Goal: Task Accomplishment & Management: Complete application form

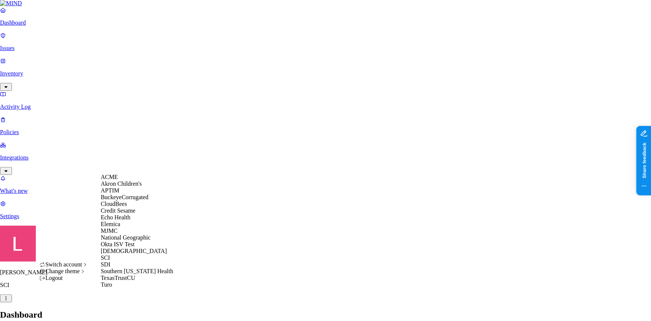
click at [127, 180] on div "ACME" at bounding box center [137, 177] width 72 height 7
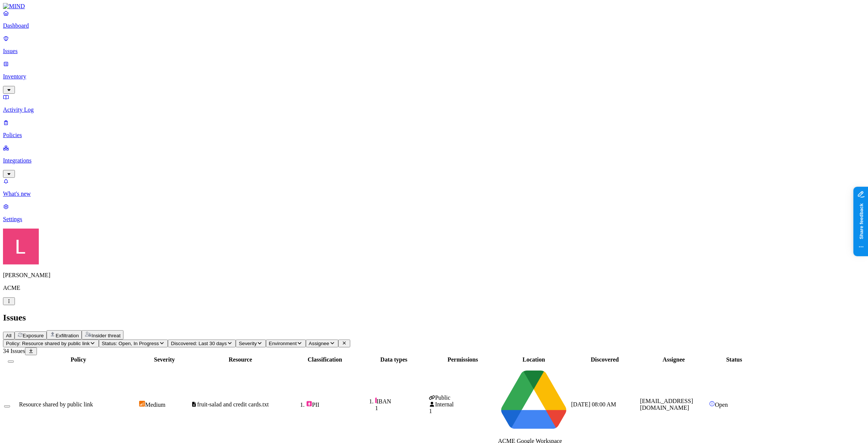
click at [269, 401] on span "fruit-salad and credit cards.txt" at bounding box center [230, 404] width 78 height 6
drag, startPoint x: 678, startPoint y: 29, endPoint x: 768, endPoint y: 30, distance: 90.7
drag, startPoint x: 756, startPoint y: 119, endPoint x: 829, endPoint y: 120, distance: 72.0
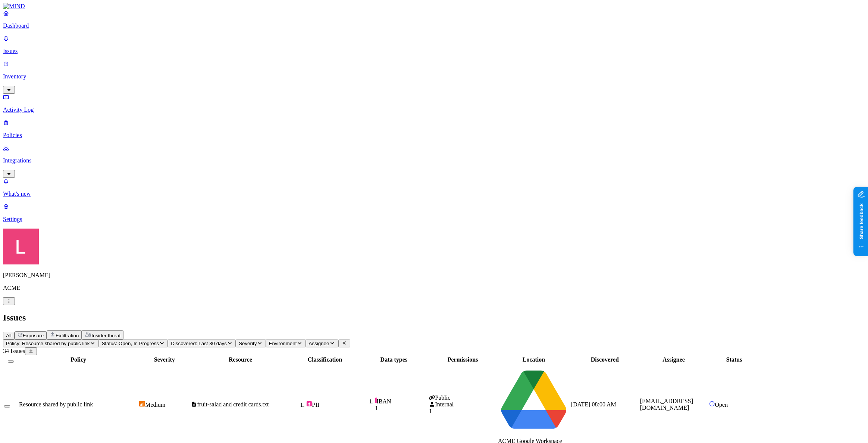
drag, startPoint x: 683, startPoint y: 119, endPoint x: 666, endPoint y: 122, distance: 17.1
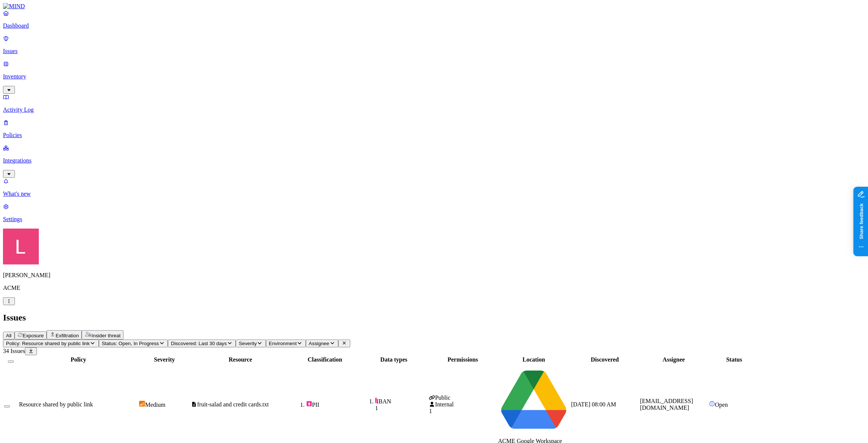
drag, startPoint x: 663, startPoint y: 309, endPoint x: 781, endPoint y: 307, distance: 117.9
drag, startPoint x: 712, startPoint y: 319, endPoint x: 656, endPoint y: 326, distance: 56.8
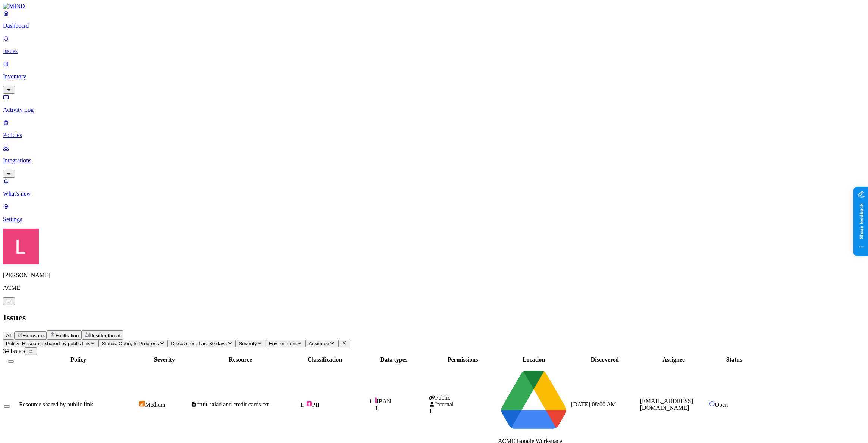
scroll to position [187, 0]
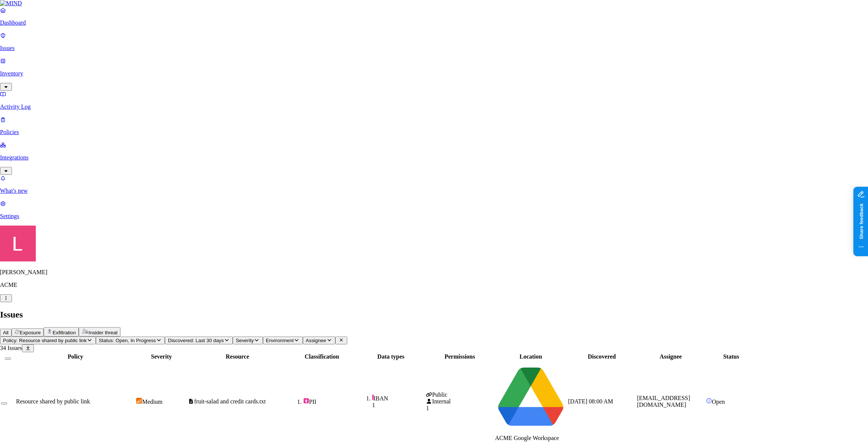
drag, startPoint x: 832, startPoint y: 397, endPoint x: 840, endPoint y: 398, distance: 8.3
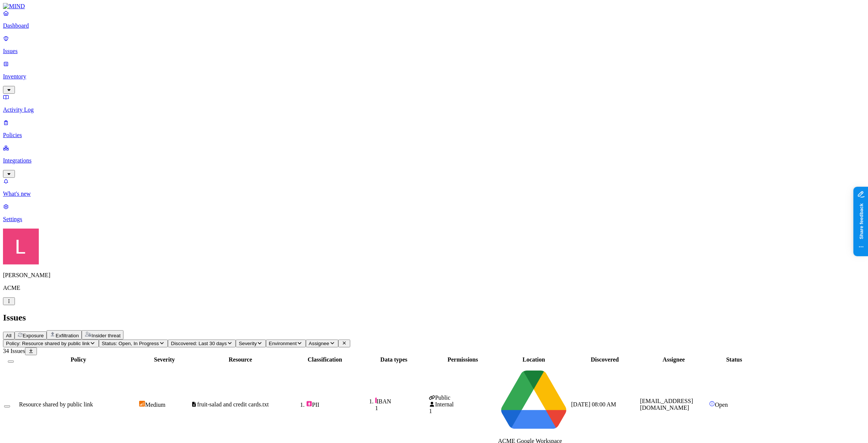
click at [50, 29] on link "Dashboard" at bounding box center [434, 19] width 862 height 19
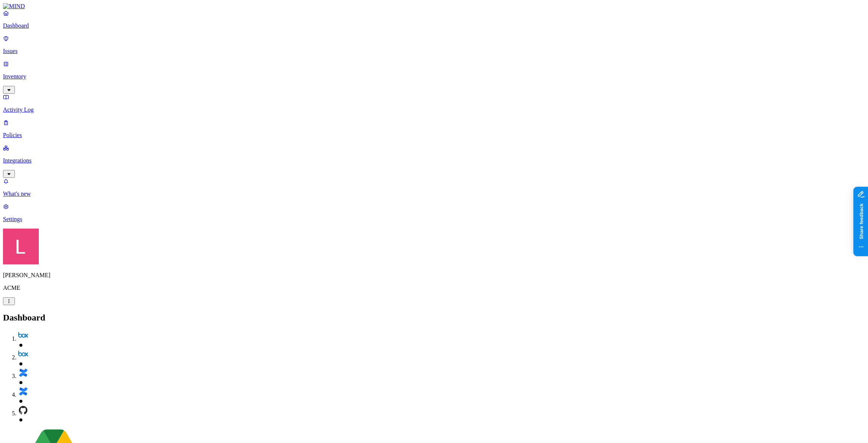
click at [176, 312] on h2 "Dashboard" at bounding box center [434, 317] width 862 height 10
click at [37, 132] on p "Policies" at bounding box center [434, 135] width 862 height 7
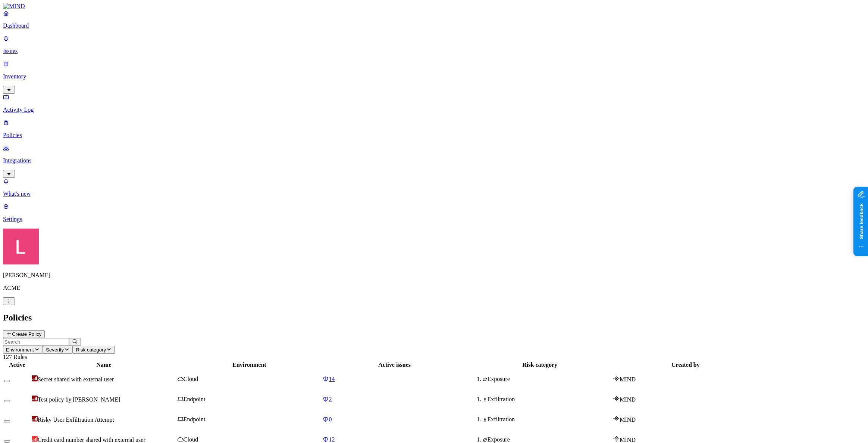
click at [45, 330] on button "Create Policy" at bounding box center [24, 334] width 42 height 8
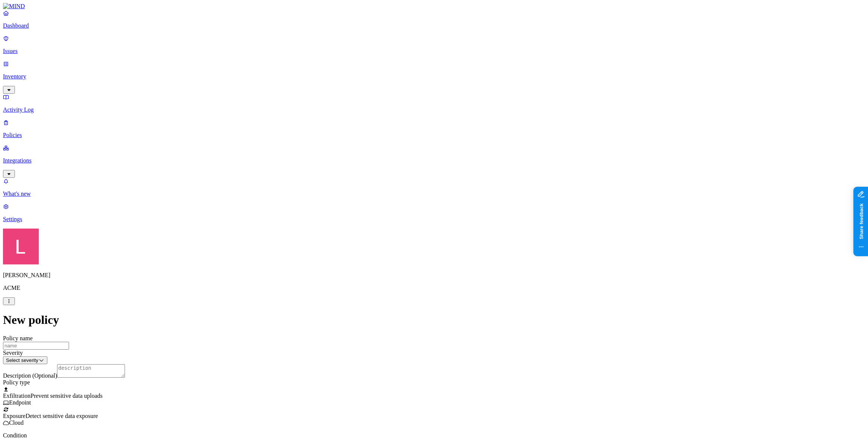
scroll to position [102, 0]
click at [398, 236] on label "Classification" at bounding box center [395, 233] width 33 height 6
click at [389, 294] on div "PHI" at bounding box center [415, 291] width 72 height 21
click at [389, 284] on div "PCI" at bounding box center [415, 279] width 72 height 21
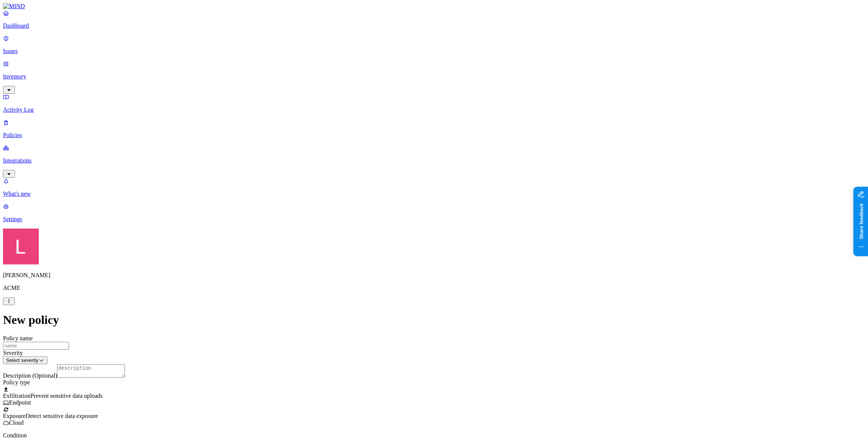
click at [413, 271] on label "Web Category" at bounding box center [403, 267] width 22 height 13
click at [398, 319] on button "button" at bounding box center [395, 317] width 6 height 2
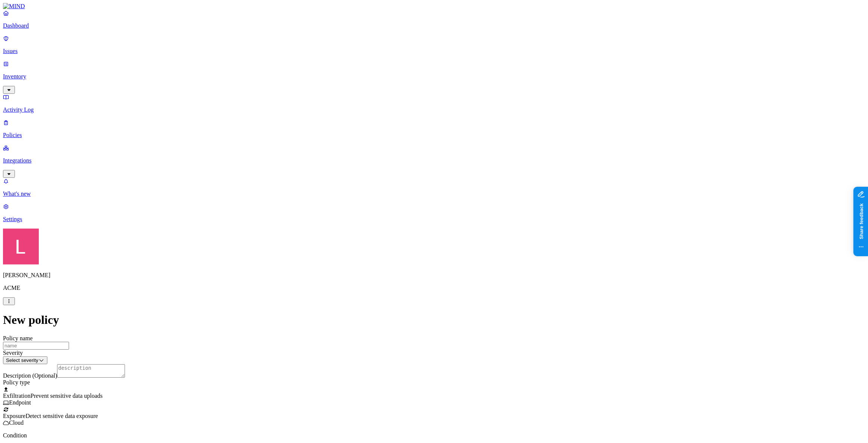
click at [414, 302] on label "Web Category" at bounding box center [403, 299] width 22 height 13
click at [398, 315] on button "button" at bounding box center [395, 313] width 6 height 2
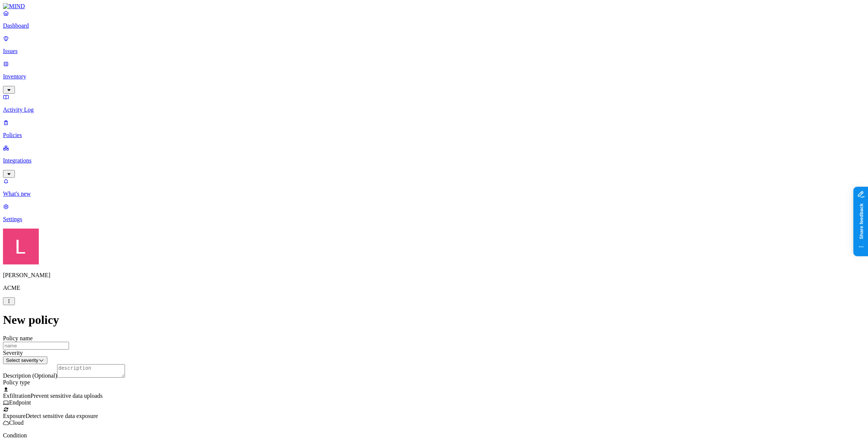
click at [436, 331] on html "Dashboard Issues Inventory Activity Log Policies Integrations What's new 1 Sett…" at bounding box center [434, 420] width 868 height 841
click at [481, 406] on div "Exposure Detect sensitive data exposure Cloud" at bounding box center [434, 416] width 862 height 20
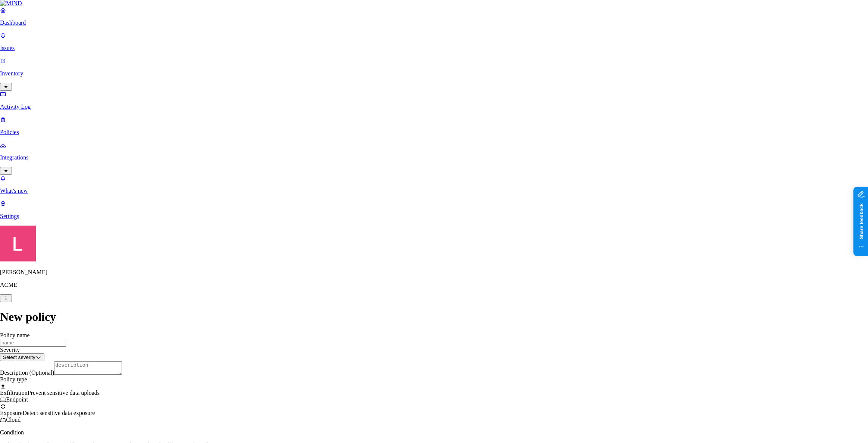
click at [507, 132] on body "Dashboard Issues Inventory Activity Log Policies Integrations What's new 1 Sett…" at bounding box center [434, 316] width 868 height 633
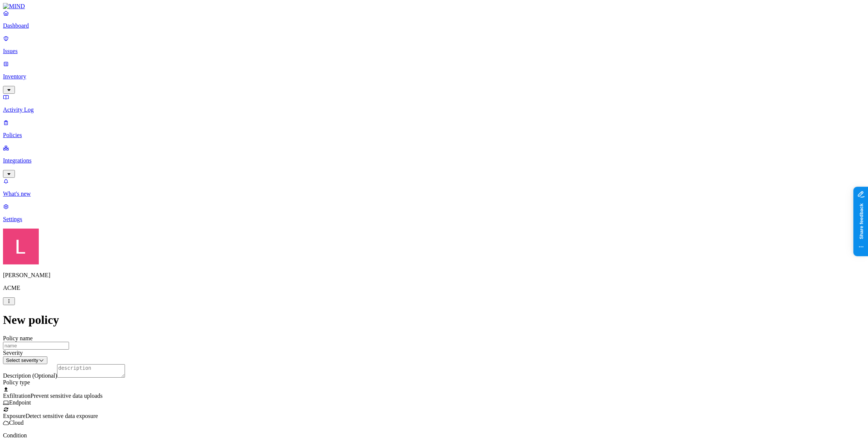
click at [396, 202] on label "Classification" at bounding box center [395, 199] width 33 height 6
click at [385, 242] on button "button" at bounding box center [382, 241] width 6 height 2
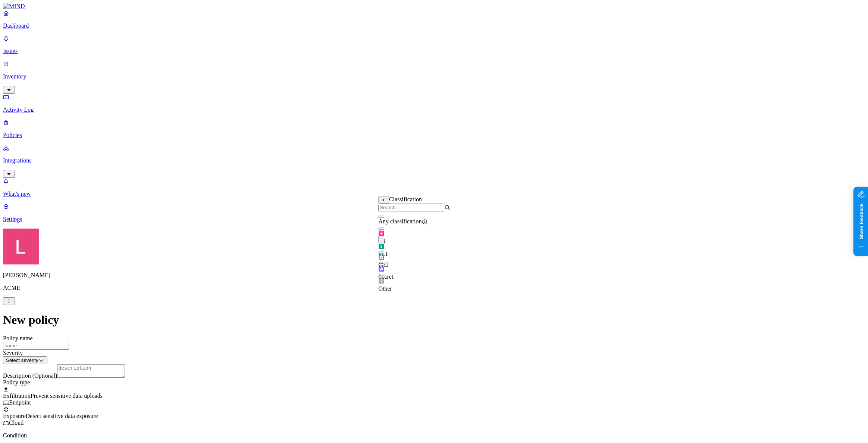
click at [385, 254] on button "button" at bounding box center [382, 253] width 6 height 2
click at [394, 272] on label "Risky user access" at bounding box center [386, 273] width 15 height 20
click at [396, 241] on label "True" at bounding box center [387, 238] width 17 height 6
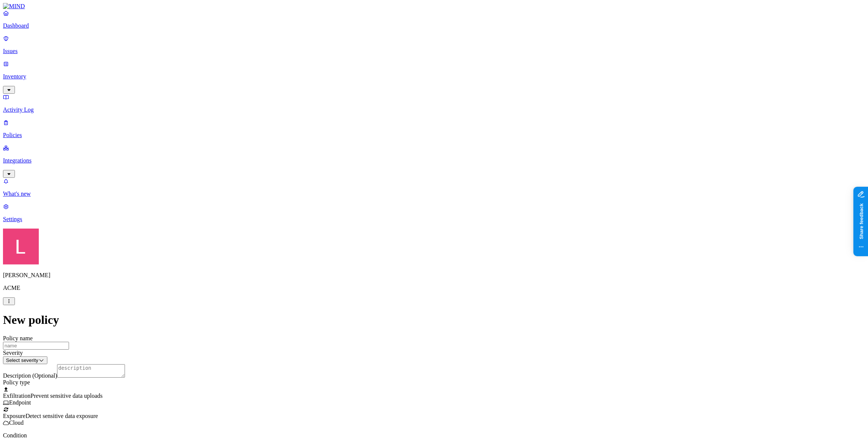
click at [394, 261] on label "Public access" at bounding box center [386, 257] width 15 height 13
click at [412, 244] on label "Anyone with link" at bounding box center [397, 241] width 37 height 13
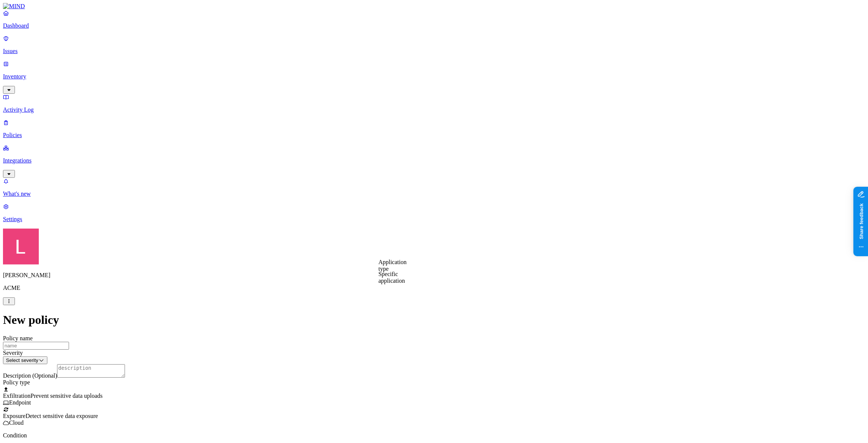
click at [407, 268] on label "Application type" at bounding box center [393, 265] width 28 height 13
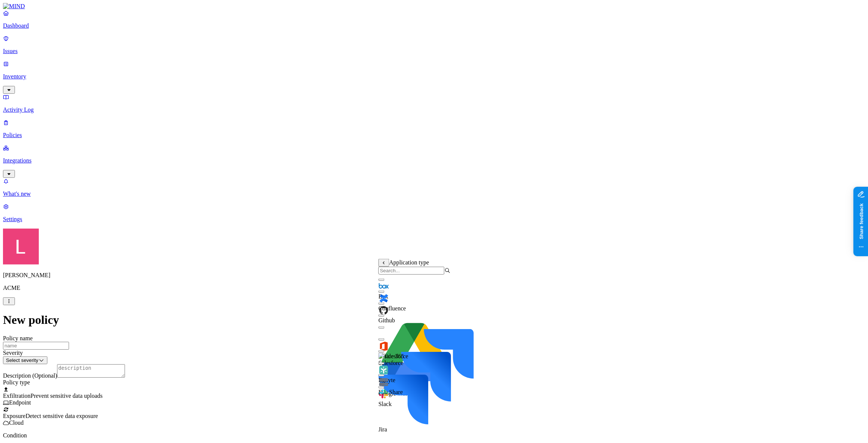
click at [385, 340] on button "button" at bounding box center [382, 339] width 6 height 2
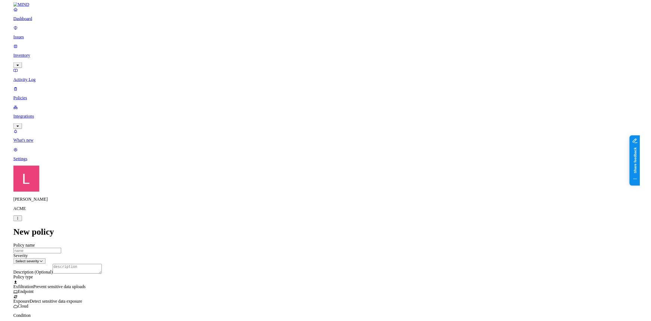
scroll to position [68, 0]
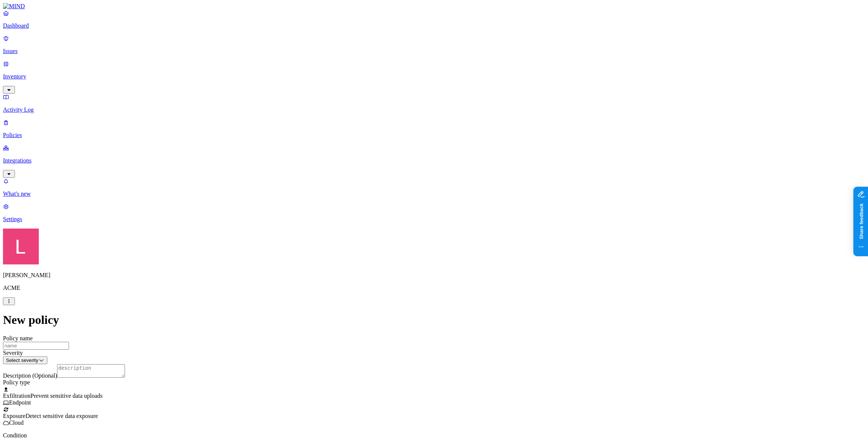
click at [26, 29] on p "Dashboard" at bounding box center [434, 25] width 862 height 7
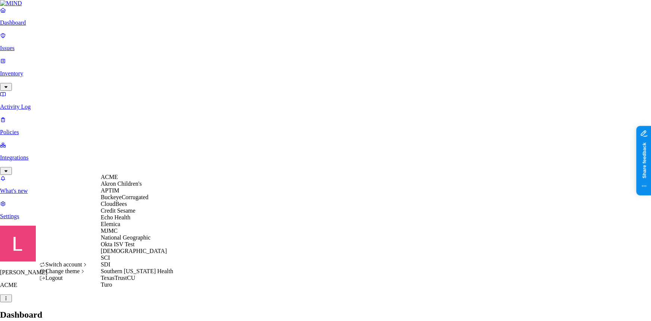
scroll to position [88, 0]
click at [121, 254] on div "SCI" at bounding box center [137, 257] width 72 height 7
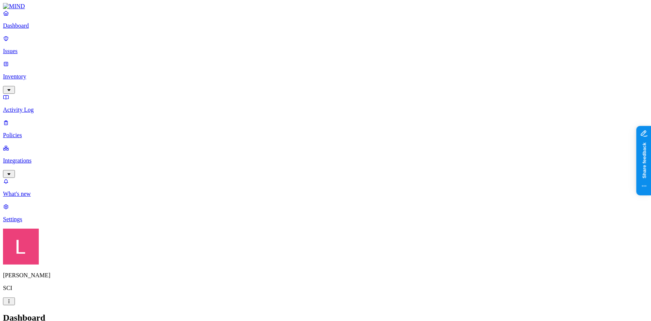
click at [41, 48] on p "Issues" at bounding box center [325, 51] width 645 height 7
click at [40, 132] on p "Policies" at bounding box center [325, 135] width 645 height 7
click at [43, 29] on p "Dashboard" at bounding box center [325, 25] width 645 height 7
